Goal: Task Accomplishment & Management: Complete application form

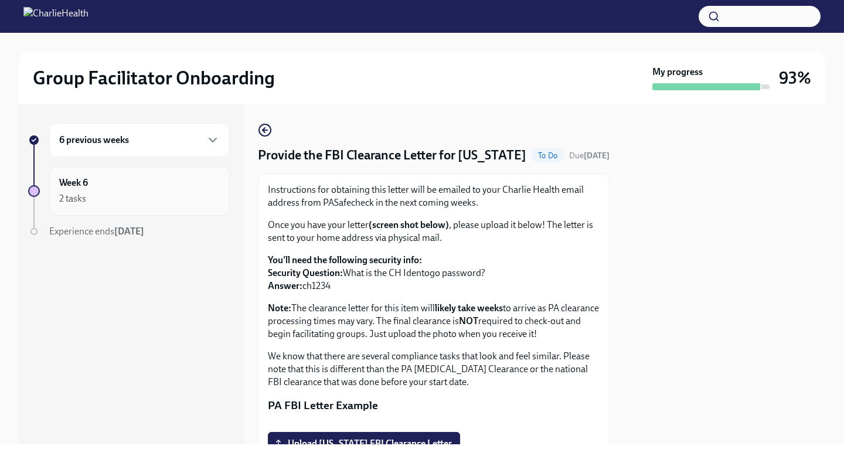
click at [115, 203] on div "2 tasks" at bounding box center [139, 199] width 161 height 14
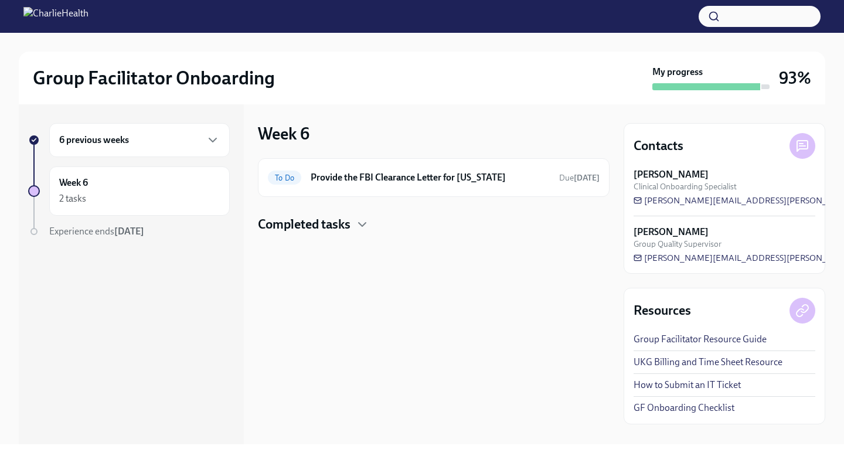
click at [342, 223] on h4 "Completed tasks" at bounding box center [304, 225] width 93 height 18
click at [152, 146] on div "6 previous weeks" at bounding box center [139, 140] width 161 height 14
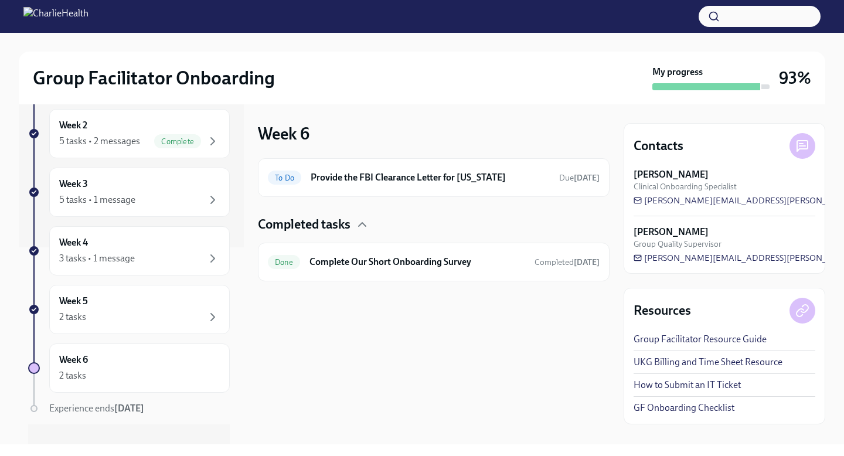
scroll to position [215, 0]
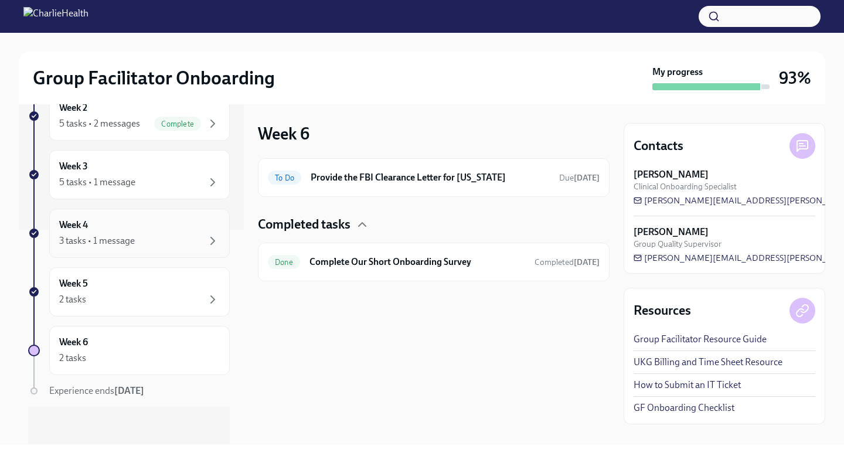
click at [134, 237] on div "3 tasks • 1 message" at bounding box center [97, 240] width 76 height 13
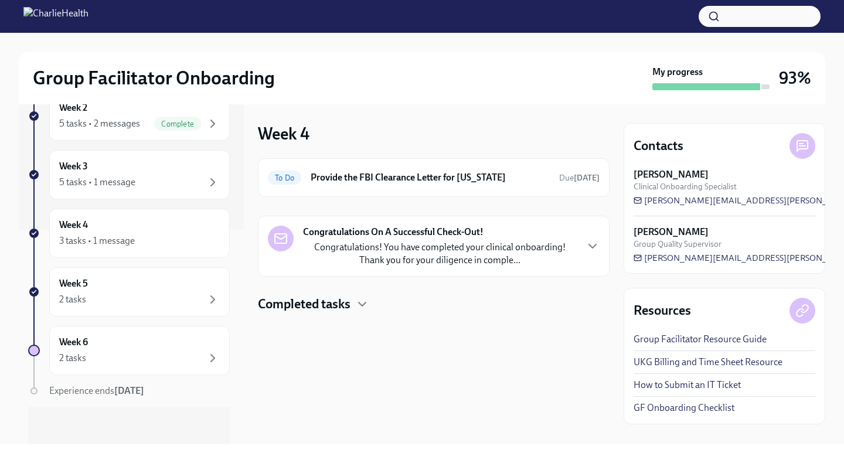
click at [468, 236] on strong "Congratulations On A Successful Check-Out!" at bounding box center [393, 232] width 181 height 13
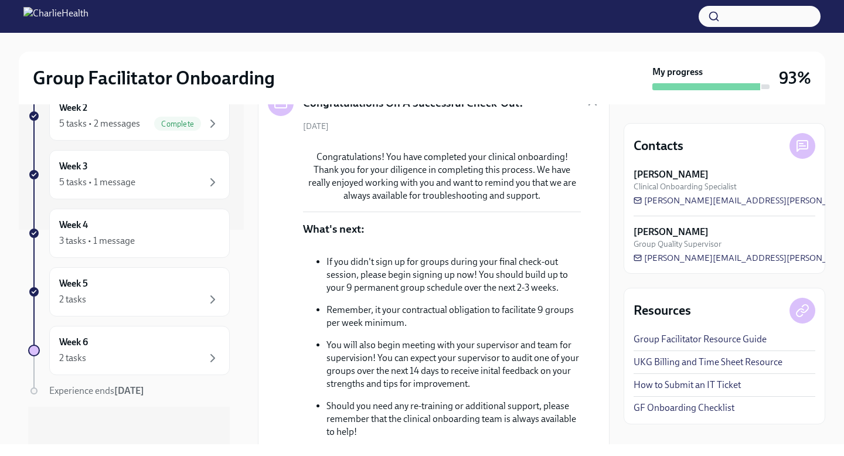
scroll to position [336, 0]
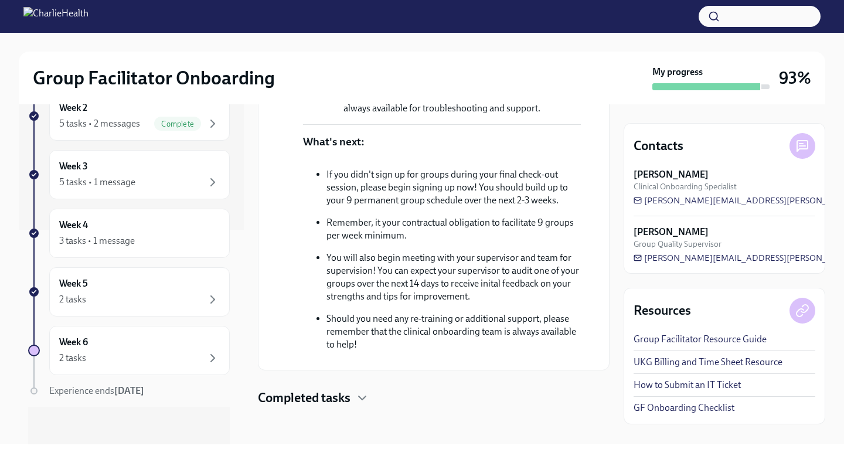
click at [303, 404] on h4 "Completed tasks" at bounding box center [304, 398] width 93 height 18
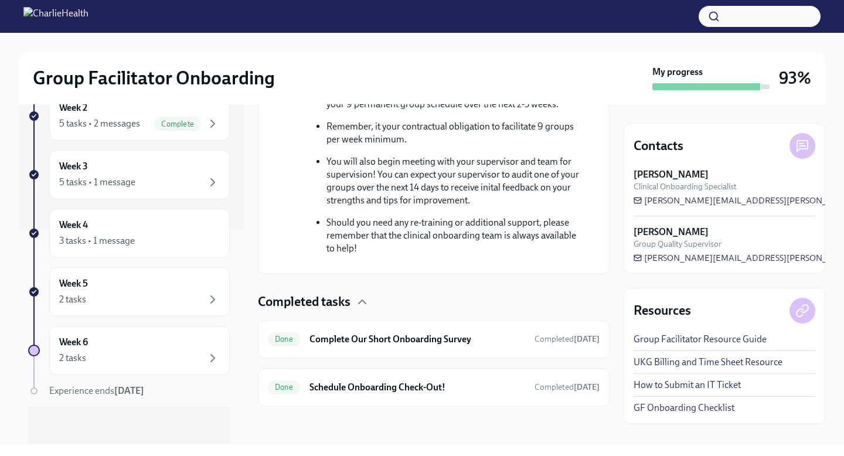
scroll to position [432, 0]
click at [112, 296] on div "2 tasks" at bounding box center [139, 299] width 161 height 14
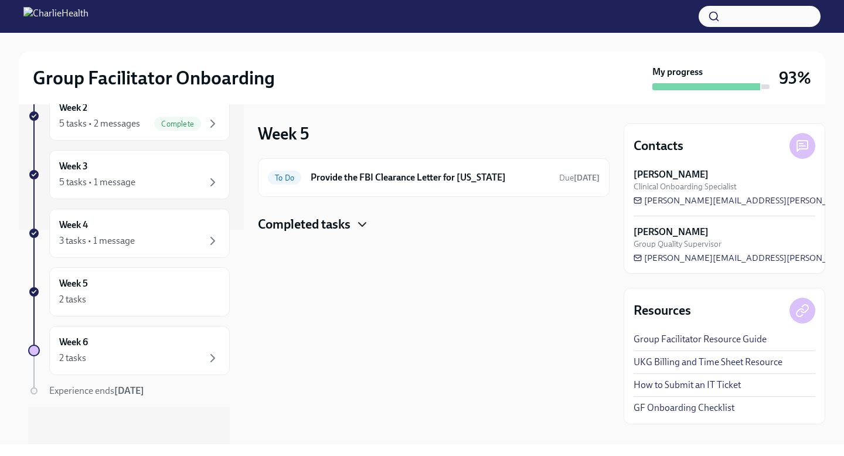
click at [358, 220] on icon "button" at bounding box center [362, 224] width 14 height 14
click at [375, 181] on h6 "Provide the FBI Clearance Letter for [US_STATE]" at bounding box center [430, 177] width 239 height 13
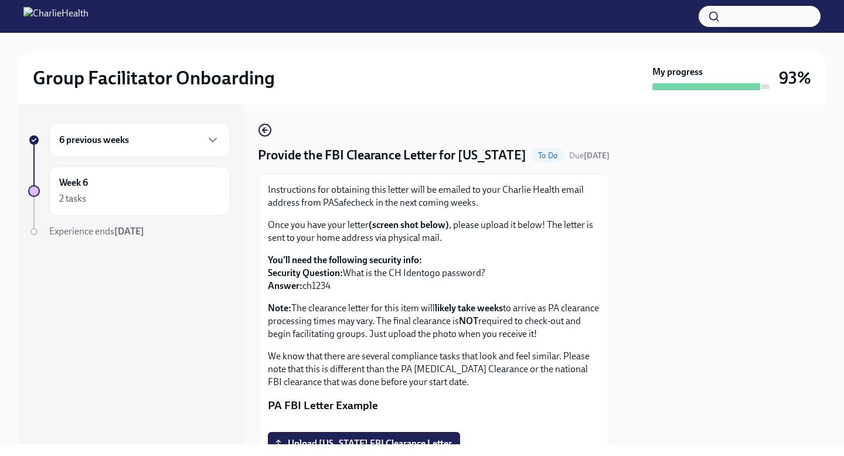
scroll to position [239, 0]
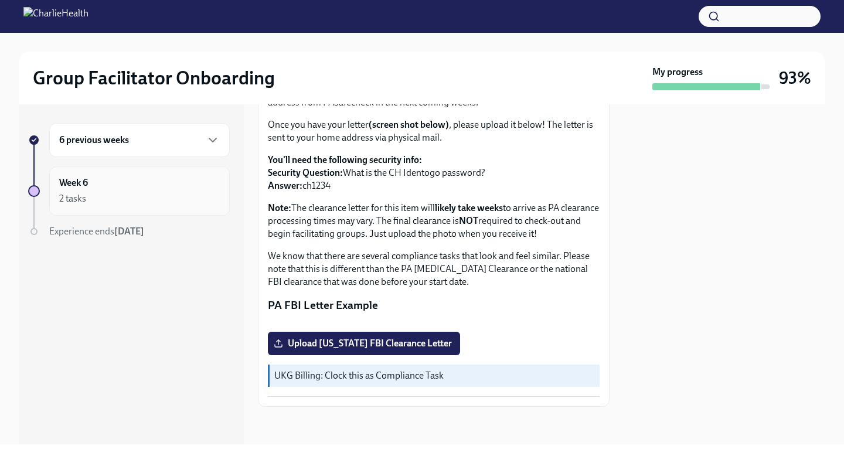
click at [173, 200] on div "2 tasks" at bounding box center [139, 199] width 161 height 14
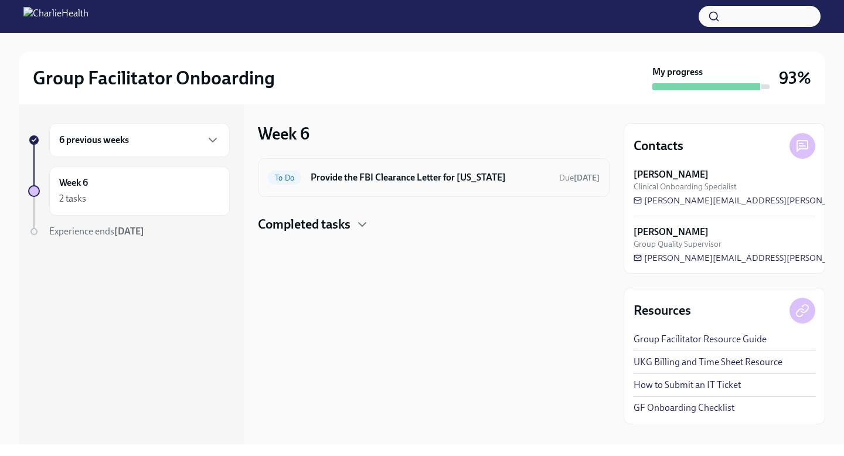
click at [400, 184] on div "To Do Provide the FBI Clearance Letter for [US_STATE] Due [DATE]" at bounding box center [434, 177] width 332 height 19
